Goal: Complete application form

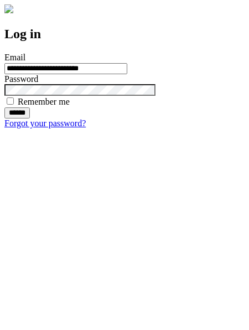
type input "**********"
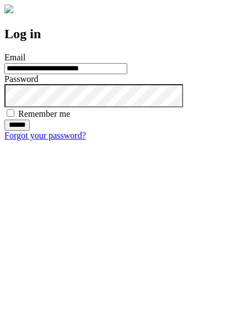
click at [30, 131] on input "******" at bounding box center [16, 124] width 25 height 11
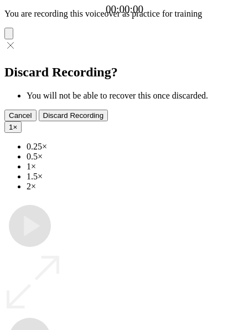
type input "**********"
